Goal: Use online tool/utility: Utilize a website feature to perform a specific function

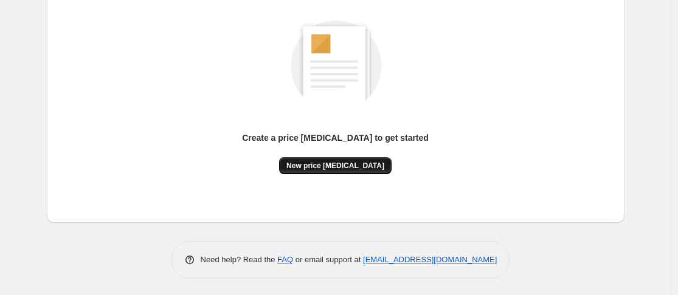
scroll to position [160, 0]
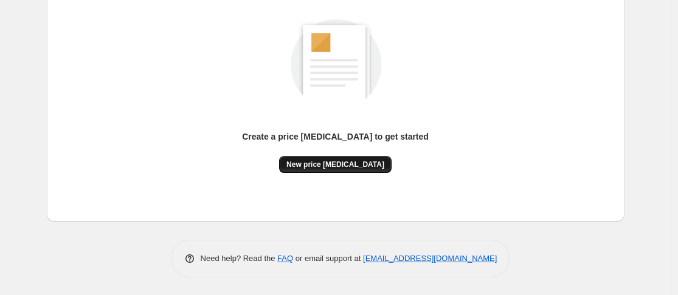
click at [317, 168] on span "New price [MEDICAL_DATA]" at bounding box center [335, 165] width 98 height 10
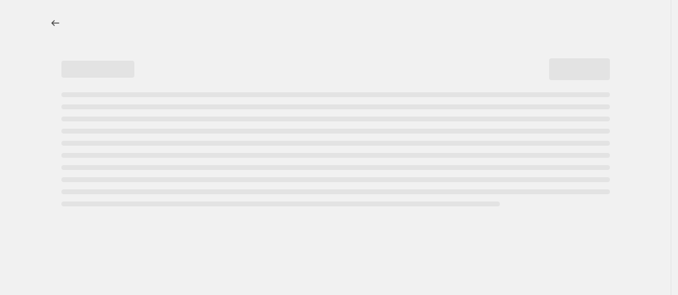
select select "percentage"
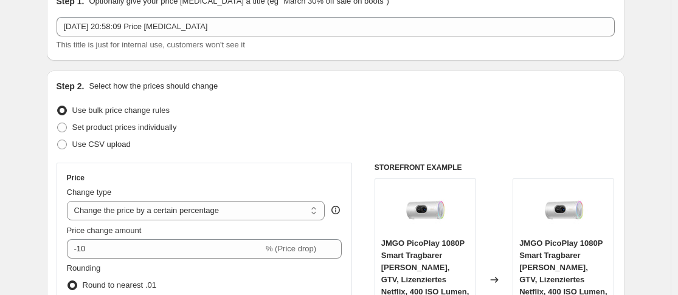
scroll to position [182, 0]
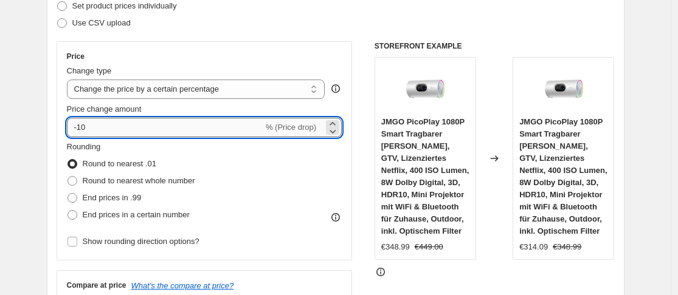
click at [129, 128] on input "-10" at bounding box center [165, 127] width 196 height 19
type input "-1"
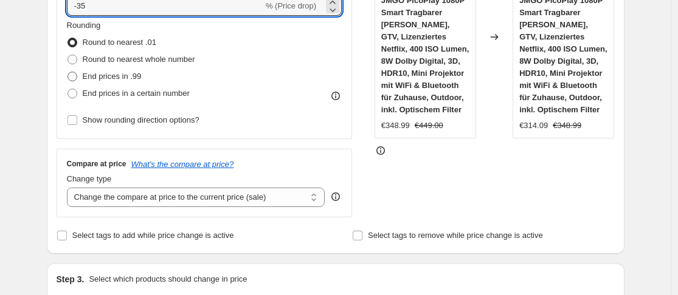
type input "-35"
click at [129, 75] on span "End prices in .99" at bounding box center [112, 76] width 59 height 9
click at [68, 72] on input "End prices in .99" at bounding box center [67, 72] width 1 height 1
radio input "true"
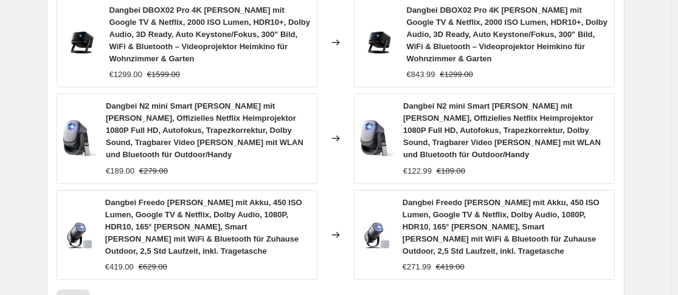
scroll to position [1109, 0]
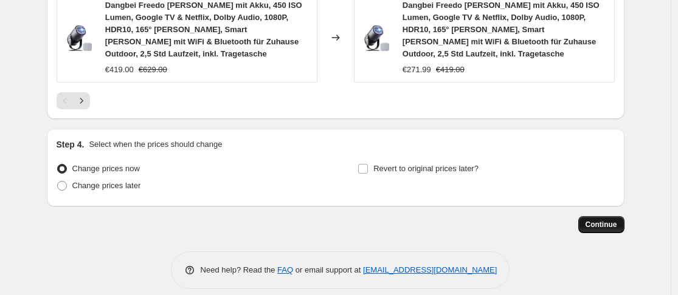
click at [600, 220] on span "Continue" at bounding box center [601, 225] width 32 height 10
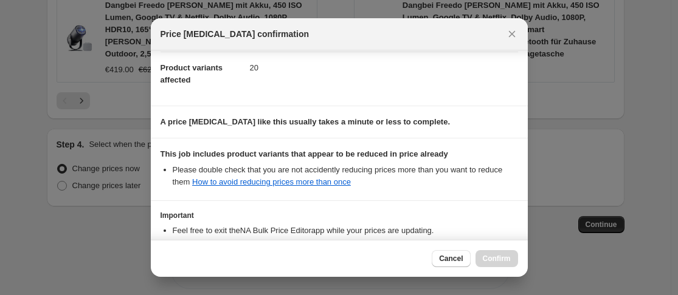
scroll to position [216, 0]
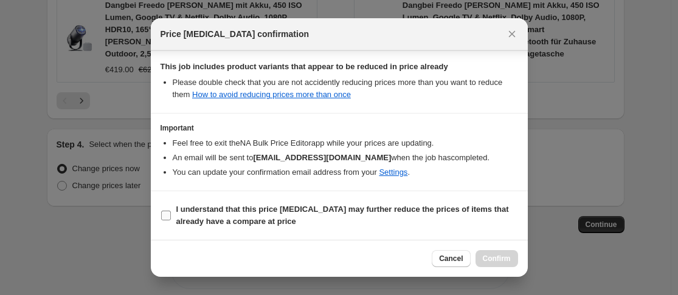
click at [174, 210] on label "I understand that this price [MEDICAL_DATA] may further reduce the prices of it…" at bounding box center [338, 215] width 357 height 29
click at [171, 211] on input "I understand that this price [MEDICAL_DATA] may further reduce the prices of it…" at bounding box center [166, 216] width 10 height 10
checkbox input "true"
click at [498, 255] on span "Confirm" at bounding box center [497, 259] width 28 height 10
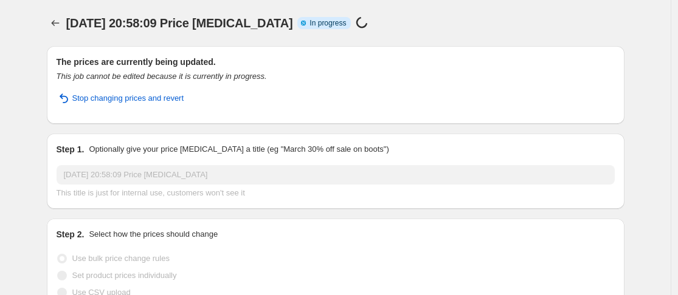
select select "percentage"
